Goal: Information Seeking & Learning: Stay updated

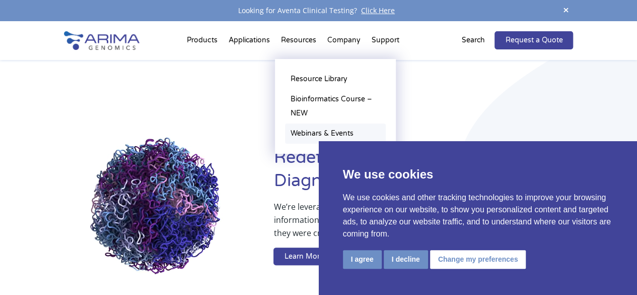
click at [313, 129] on link "Webinars & Events" at bounding box center [335, 133] width 101 height 20
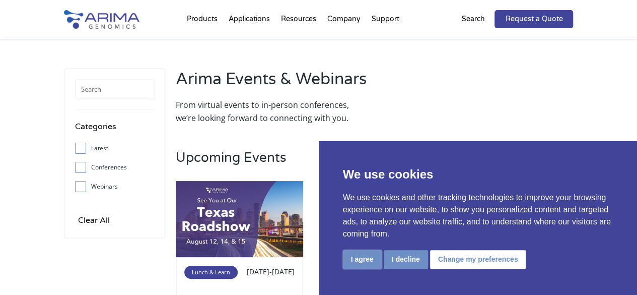
click at [369, 257] on button "I agree" at bounding box center [362, 259] width 39 height 19
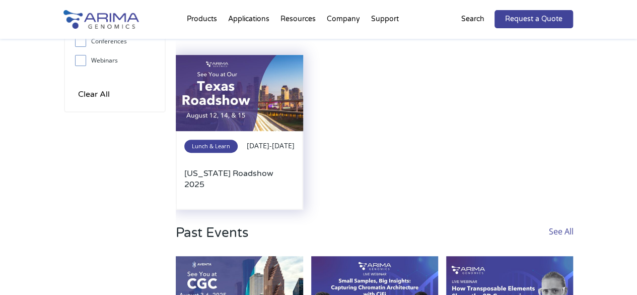
scroll to position [85, 0]
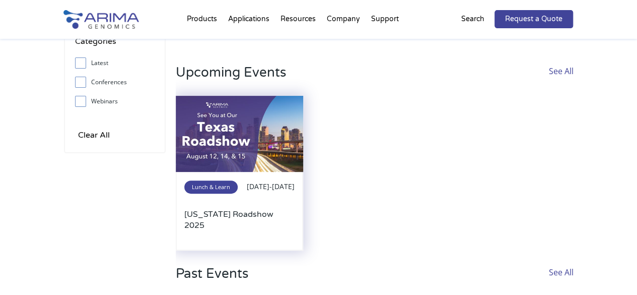
click at [232, 153] on img at bounding box center [239, 134] width 127 height 77
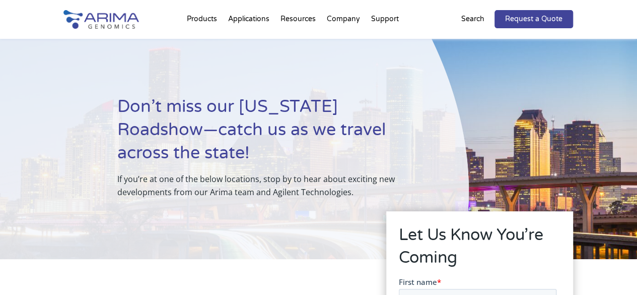
scroll to position [4, 0]
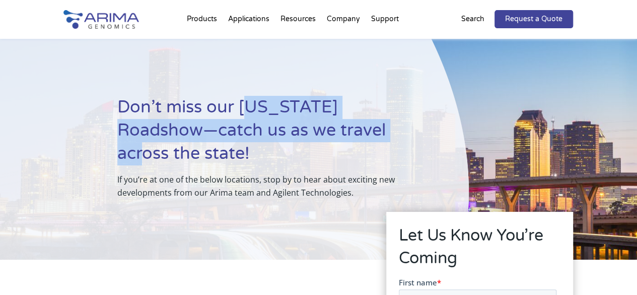
drag, startPoint x: 253, startPoint y: 102, endPoint x: 357, endPoint y: 125, distance: 106.5
click at [357, 125] on h1 "Don’t miss our Texas Roadshow—catch us as we travel across the state!" at bounding box center [268, 134] width 302 height 77
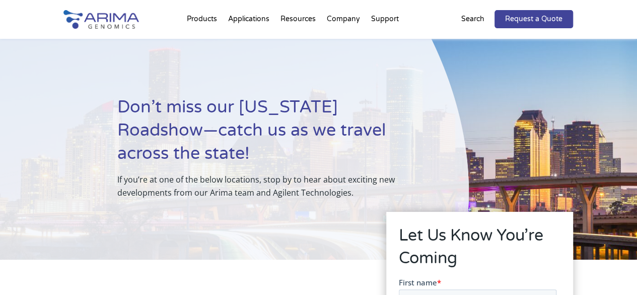
click at [167, 143] on h1 "Don’t miss our Texas Roadshow—catch us as we travel across the state!" at bounding box center [268, 134] width 302 height 77
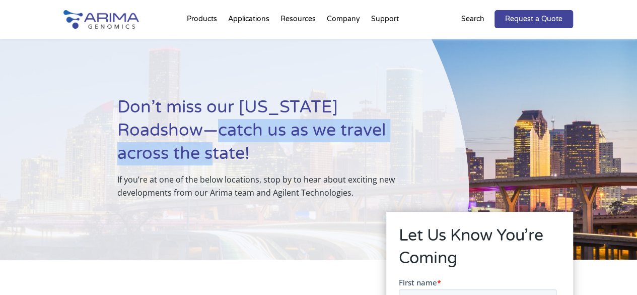
drag, startPoint x: 188, startPoint y: 147, endPoint x: 162, endPoint y: 124, distance: 34.3
click at [162, 124] on h1 "Don’t miss our Texas Roadshow—catch us as we travel across the state!" at bounding box center [268, 134] width 302 height 77
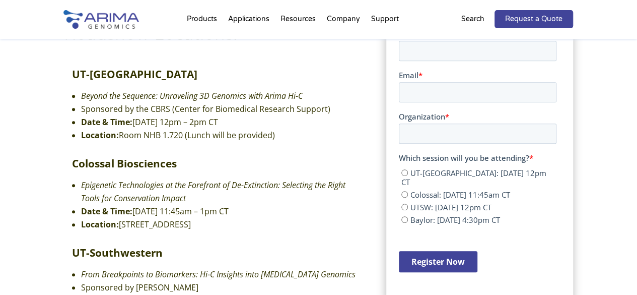
scroll to position [294, 0]
drag, startPoint x: 103, startPoint y: 95, endPoint x: 289, endPoint y: 136, distance: 190.4
click at [289, 136] on ul "Beyond the Sequence: Unraveling 3D Genomics with Arima Hi-C Sponsored by the CB…" at bounding box center [211, 115] width 295 height 68
click at [289, 136] on li "Location: Room NHB 1.720 (Lunch will be provided)" at bounding box center [220, 134] width 278 height 13
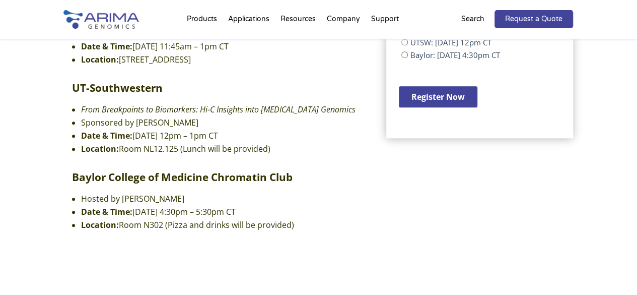
click at [289, 136] on li "Date & Time: Thursday, August 14 | 12pm – 1pm CT" at bounding box center [220, 135] width 278 height 13
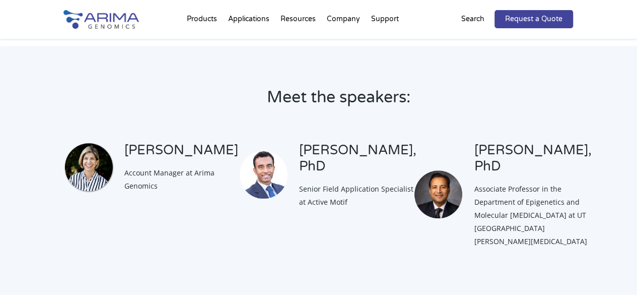
scroll to position [705, 0]
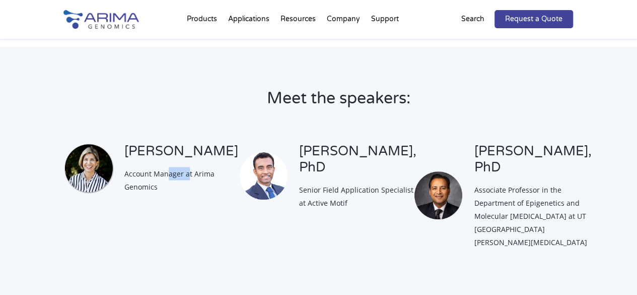
drag, startPoint x: 166, startPoint y: 173, endPoint x: 188, endPoint y: 175, distance: 22.2
click at [188, 175] on span "Account Manager at Arima Genomics" at bounding box center [169, 180] width 90 height 23
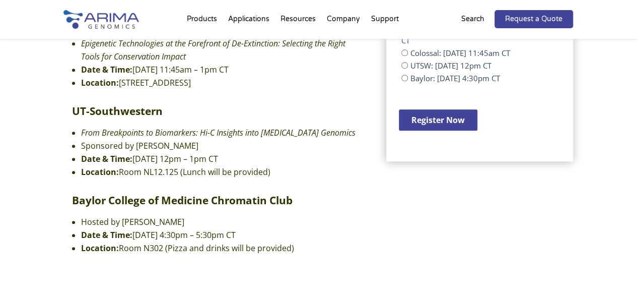
scroll to position [431, 0]
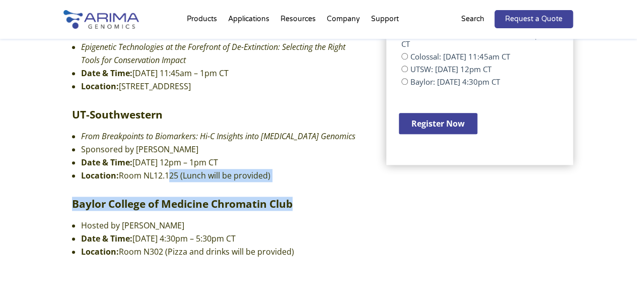
drag, startPoint x: 344, startPoint y: 191, endPoint x: 349, endPoint y: 193, distance: 5.7
click at [349, 193] on div "UT-Austin Beyond the Sequence: Unraveling 3D Genomics with Arima Hi-C Sponsored…" at bounding box center [211, 97] width 295 height 337
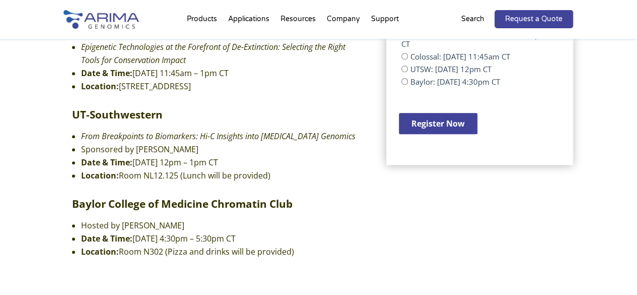
click at [324, 192] on div "UT-Austin Beyond the Sequence: Unraveling 3D Genomics with Arima Hi-C Sponsored…" at bounding box center [211, 97] width 295 height 337
drag, startPoint x: 255, startPoint y: 177, endPoint x: 180, endPoint y: 169, distance: 75.5
click at [180, 169] on li "Location: Room NL12.125 (Lunch will be provided)" at bounding box center [220, 175] width 278 height 13
click at [179, 169] on li "Location: Room NL12.125 (Lunch will be provided)" at bounding box center [220, 175] width 278 height 13
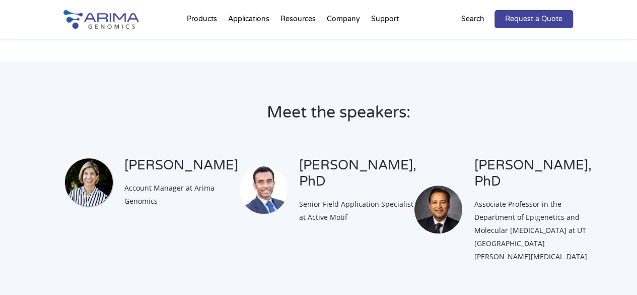
scroll to position [717, 0]
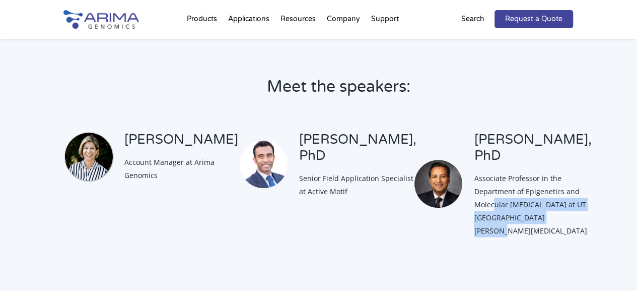
drag, startPoint x: 553, startPoint y: 229, endPoint x: 509, endPoint y: 200, distance: 53.1
click at [509, 200] on div "Abhinav Jain, PhD Associate Professor in the Department of Epigenetics and Mole…" at bounding box center [532, 184] width 117 height 105
click at [509, 200] on span "Associate Professor in the Department of Epigenetics and Molecular Carcinogenes…" at bounding box center [530, 204] width 113 height 62
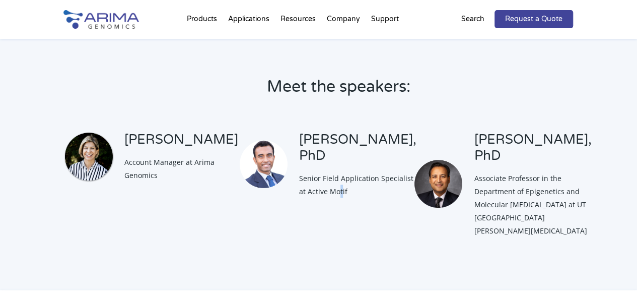
click at [373, 179] on span "Senior Field Application Specialist at Active Motif" at bounding box center [356, 184] width 114 height 23
click at [164, 169] on div "Brenda Trevino Account Manager at Arima Genomics" at bounding box center [181, 157] width 114 height 50
click at [176, 174] on div "Brenda Trevino Account Manager at Arima Genomics" at bounding box center [181, 157] width 114 height 50
drag, startPoint x: 175, startPoint y: 170, endPoint x: 141, endPoint y: 163, distance: 35.5
click at [141, 163] on div "Brenda Trevino Account Manager at Arima Genomics" at bounding box center [181, 157] width 114 height 50
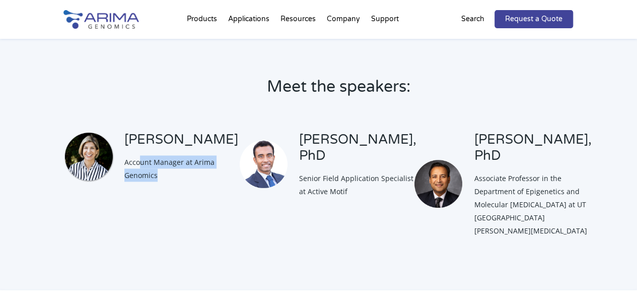
click at [141, 163] on span "Account Manager at Arima Genomics" at bounding box center [169, 168] width 90 height 23
click at [174, 167] on div "Brenda Trevino Account Manager at Arima Genomics" at bounding box center [181, 157] width 114 height 50
click at [178, 178] on div "Brenda Trevino Account Manager at Arima Genomics" at bounding box center [181, 157] width 114 height 50
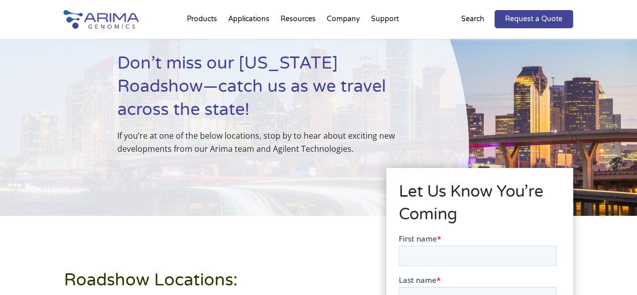
scroll to position [0, 0]
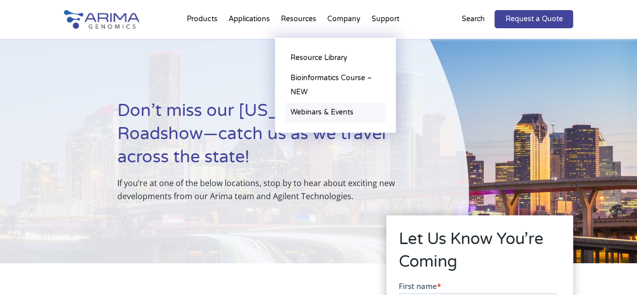
click at [320, 114] on link "Webinars & Events" at bounding box center [335, 112] width 101 height 20
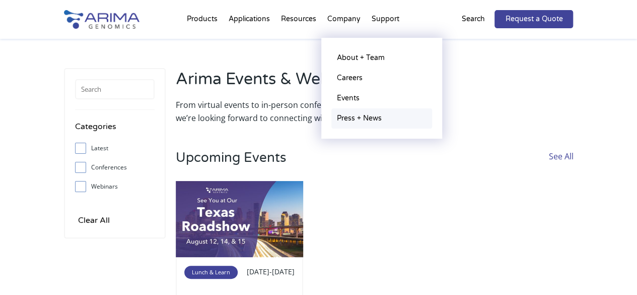
click at [363, 114] on link "Press + News" at bounding box center [382, 118] width 101 height 20
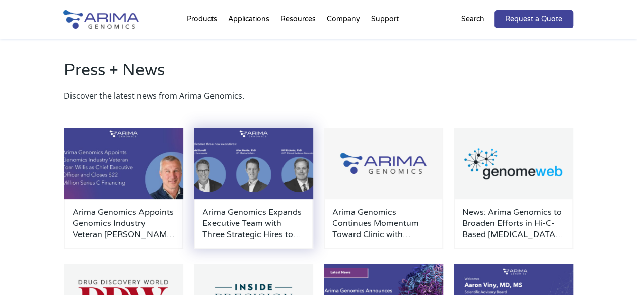
scroll to position [9, 0]
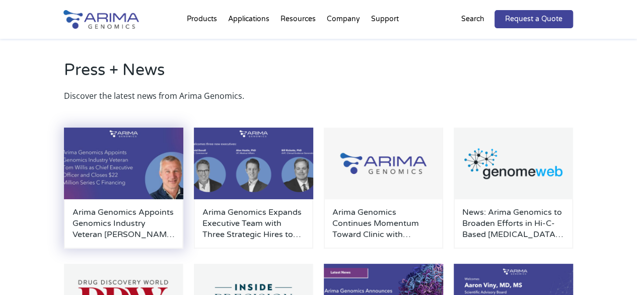
click at [134, 171] on img at bounding box center [124, 163] width 120 height 72
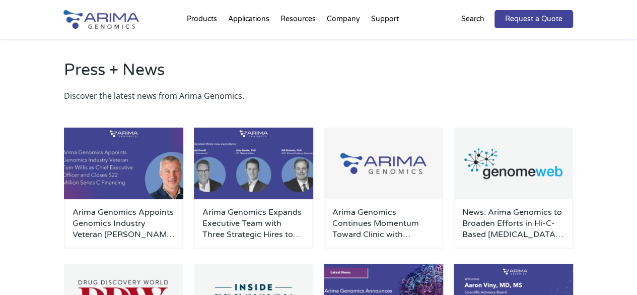
click at [145, 45] on div "Press + News Discover the latest news from Arima Genomics. Arima Genomics Appoi…" at bounding box center [319, 235] width 510 height 411
click at [425, 94] on p "Discover the latest news from Arima Genomics." at bounding box center [319, 95] width 510 height 13
click at [431, 294] on img at bounding box center [384, 300] width 120 height 72
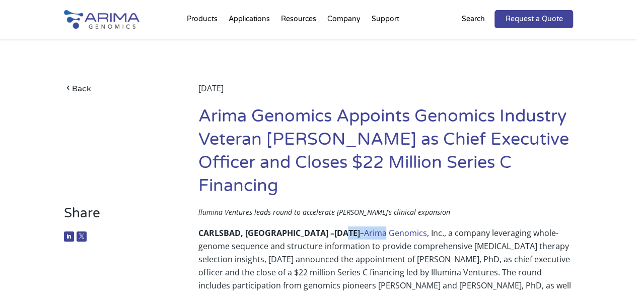
drag, startPoint x: 276, startPoint y: 209, endPoint x: 345, endPoint y: 215, distance: 68.8
click at [345, 226] on p "CARLSBAD, CA – June 17, 2025 – Arima Genomics , Inc., a company leveraging whol…" at bounding box center [385, 282] width 375 height 113
click at [364, 227] on link "Arima Genomics" at bounding box center [395, 232] width 63 height 11
click at [430, 226] on p "CARLSBAD, CA – June 17, 2025 – Arima Genomics , Inc., a company leveraging whol…" at bounding box center [385, 282] width 375 height 113
click at [80, 90] on link "Back" at bounding box center [117, 89] width 106 height 14
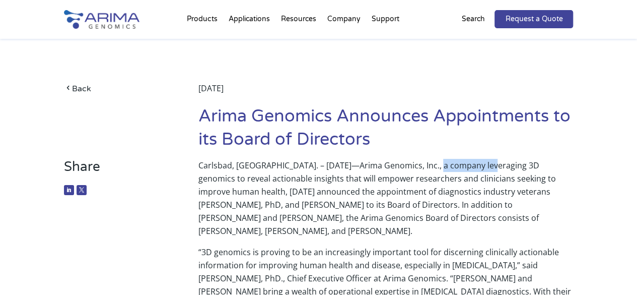
drag, startPoint x: 480, startPoint y: 167, endPoint x: 425, endPoint y: 164, distance: 55.0
click at [425, 164] on p "Carlsbad, [GEOGRAPHIC_DATA]. – [DATE]—Arima Genomics, Inc., a company leveragin…" at bounding box center [385, 202] width 375 height 87
click at [439, 175] on p "Carlsbad, [GEOGRAPHIC_DATA]. – [DATE]—Arima Genomics, Inc., a company leveragin…" at bounding box center [385, 202] width 375 height 87
click at [344, 220] on p "Carlsbad, [GEOGRAPHIC_DATA]. – [DATE]—Arima Genomics, Inc., a company leveragin…" at bounding box center [385, 202] width 375 height 87
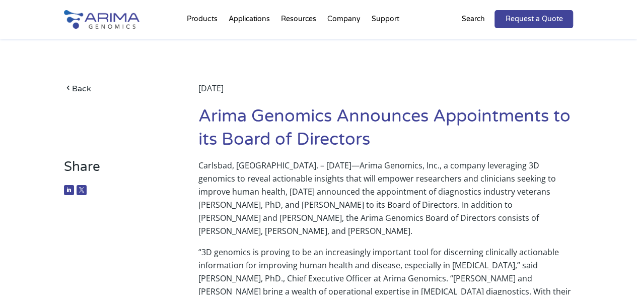
click at [295, 154] on h1 "Arima Genomics Announces Appointments to its Board of Directors" at bounding box center [385, 132] width 375 height 54
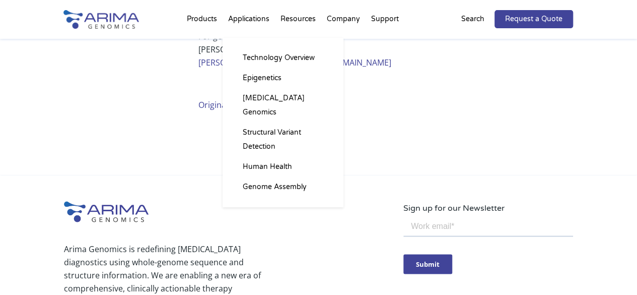
scroll to position [825, 0]
